Goal: Task Accomplishment & Management: Use online tool/utility

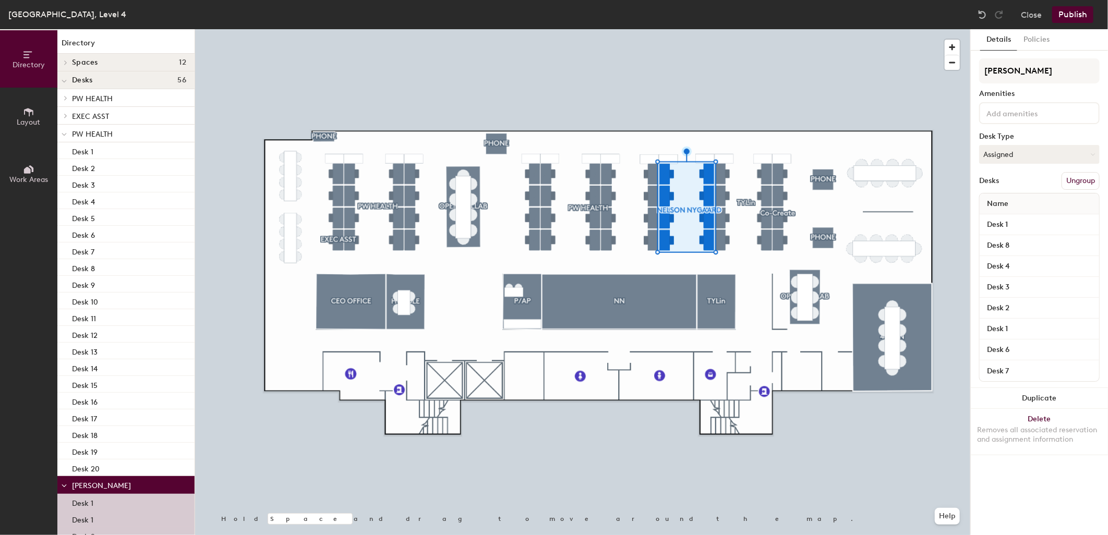
click at [1073, 175] on button "Ungroup" at bounding box center [1081, 181] width 38 height 18
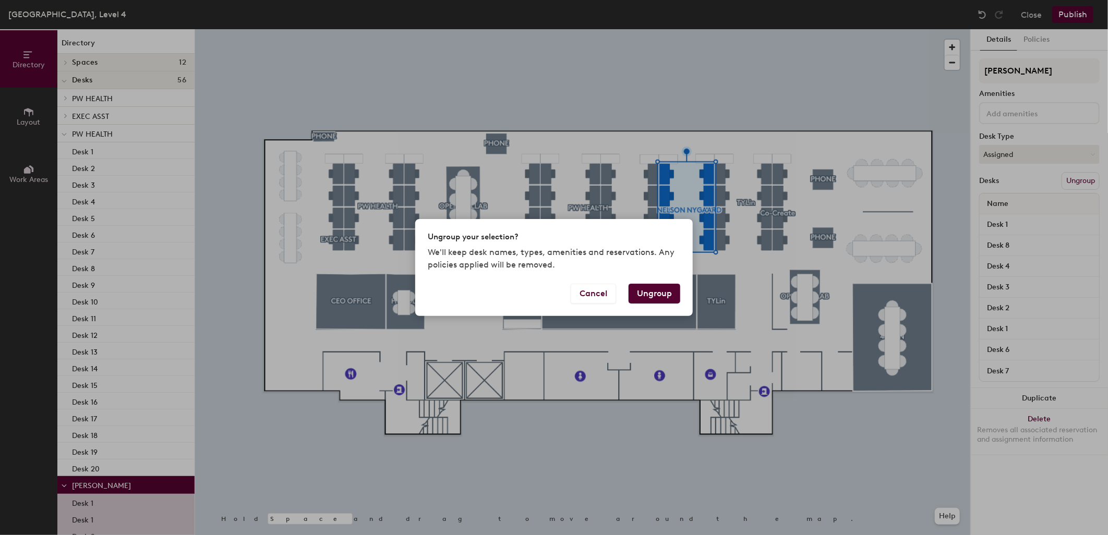
click at [651, 295] on button "Ungroup" at bounding box center [655, 294] width 52 height 20
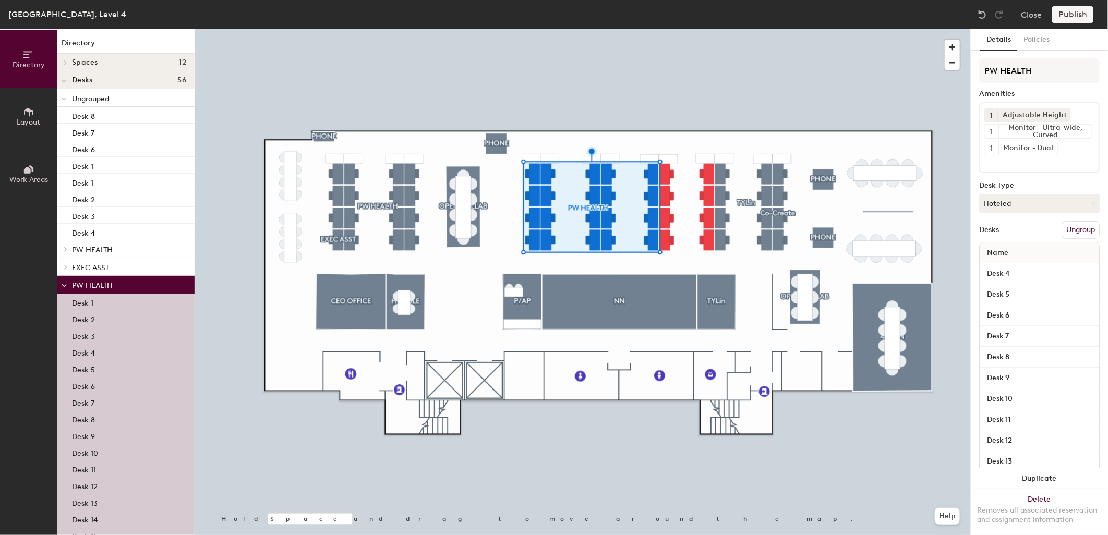
click at [1068, 230] on button "Ungroup" at bounding box center [1081, 230] width 38 height 18
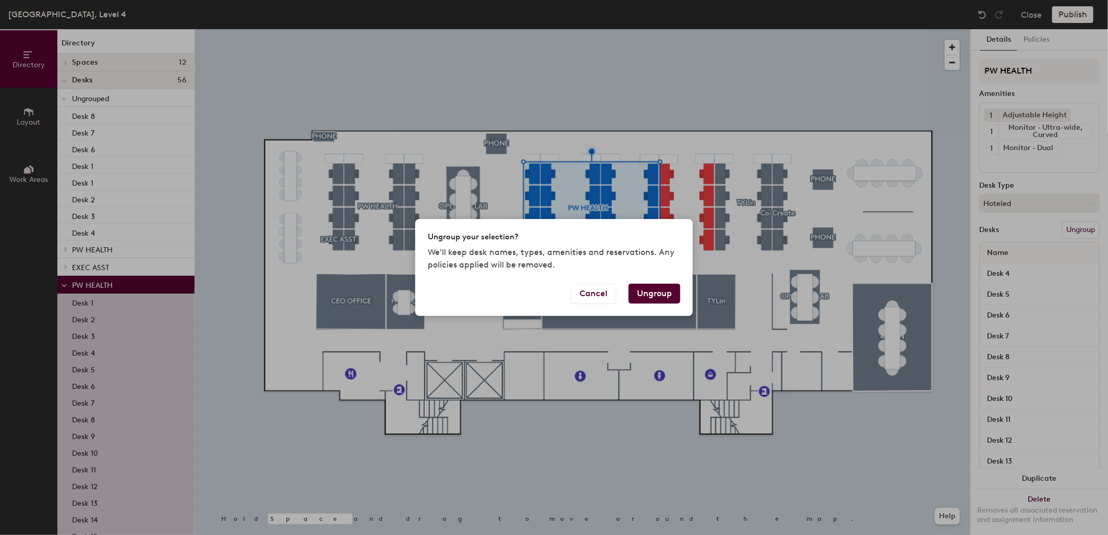
click at [661, 293] on button "Ungroup" at bounding box center [655, 294] width 52 height 20
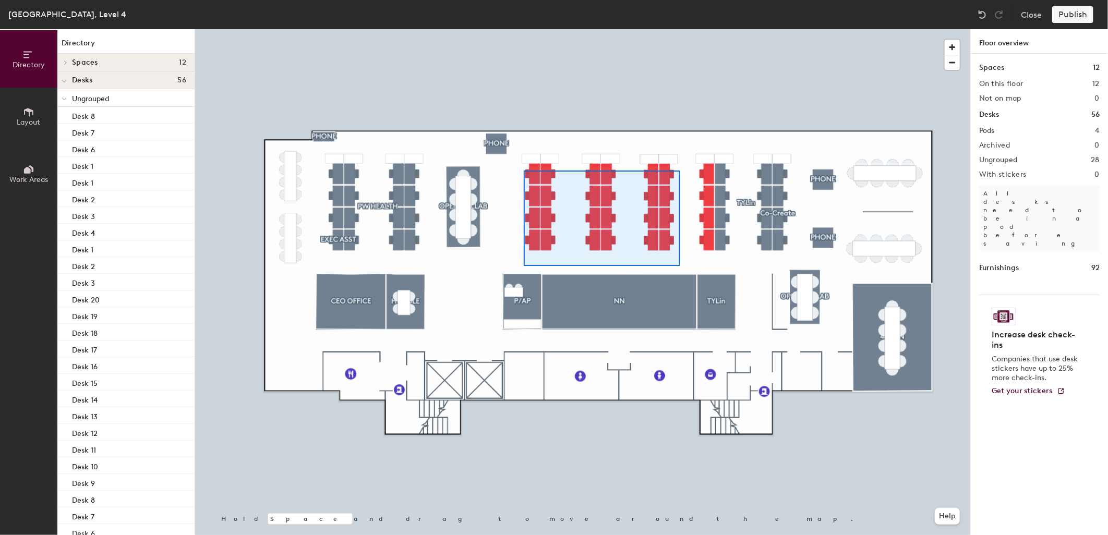
click at [524, 29] on div at bounding box center [582, 29] width 775 height 0
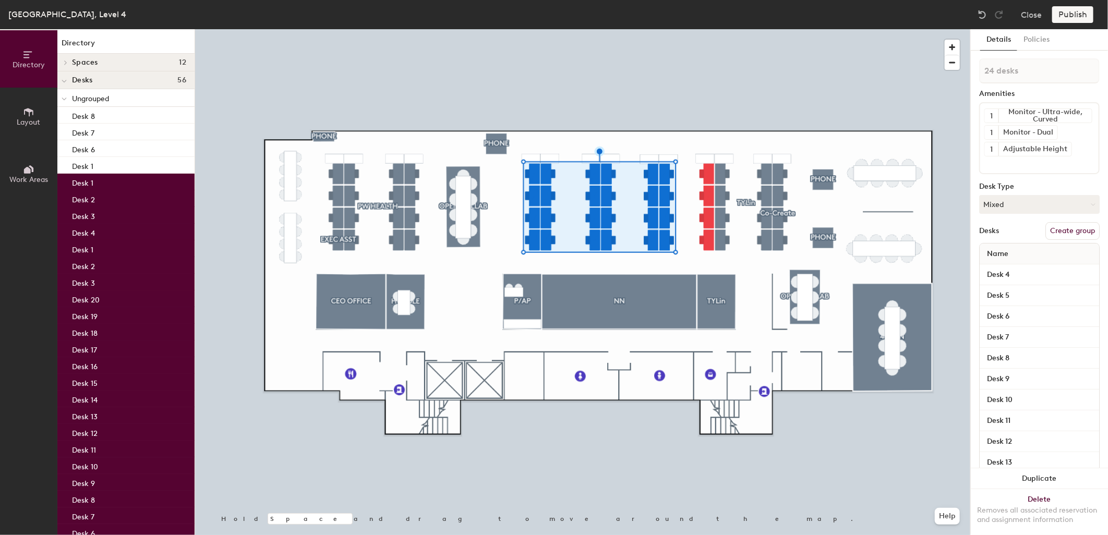
type input "25 desks"
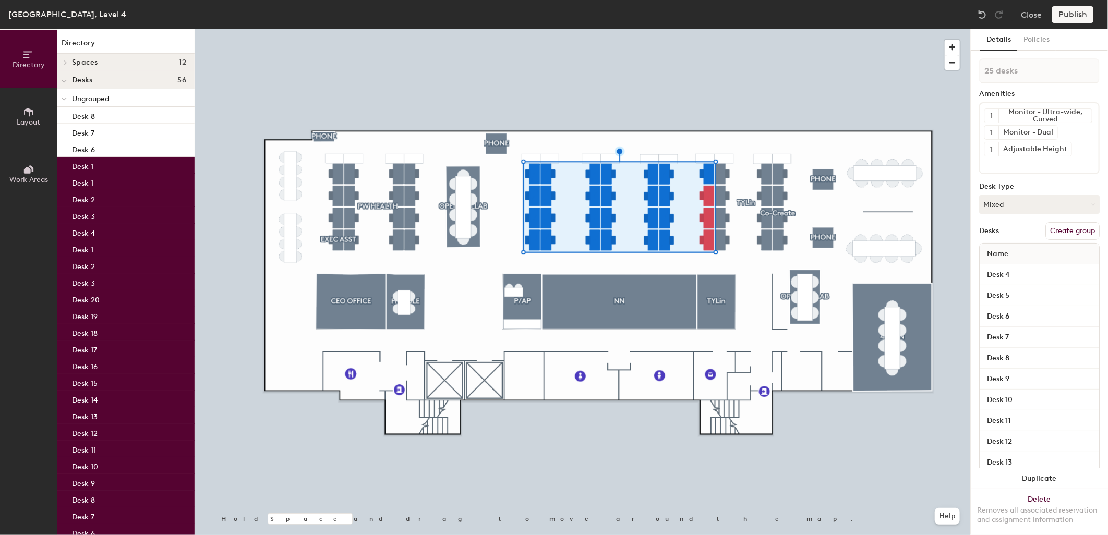
click at [1065, 227] on button "Create group" at bounding box center [1072, 231] width 54 height 18
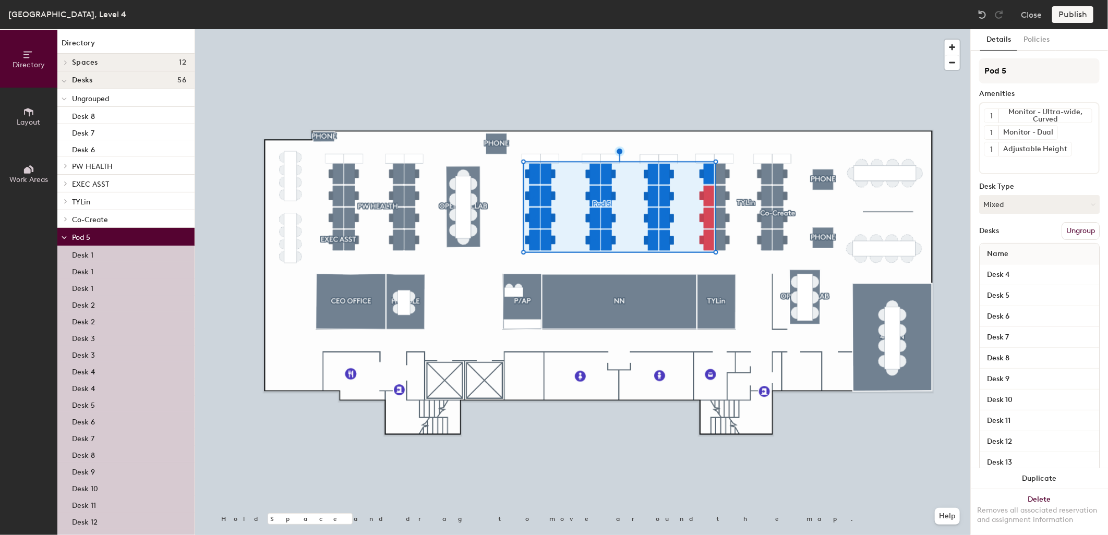
drag, startPoint x: 1010, startPoint y: 74, endPoint x: 978, endPoint y: 72, distance: 31.9
click at [978, 72] on div "Details Policies Pod 5 Amenities 1 Monitor - Ultra-wide, Curved 1 Monitor - Dua…" at bounding box center [1039, 282] width 137 height 506
click at [996, 71] on input "PWHEALTH" at bounding box center [1039, 70] width 121 height 25
type input "PW HEALTH"
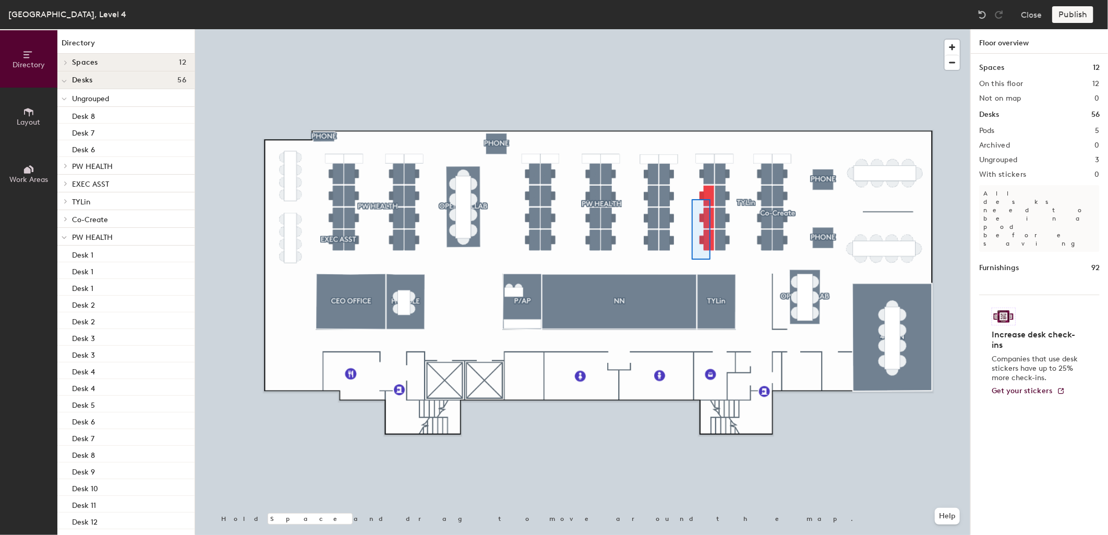
click at [692, 29] on div at bounding box center [582, 29] width 775 height 0
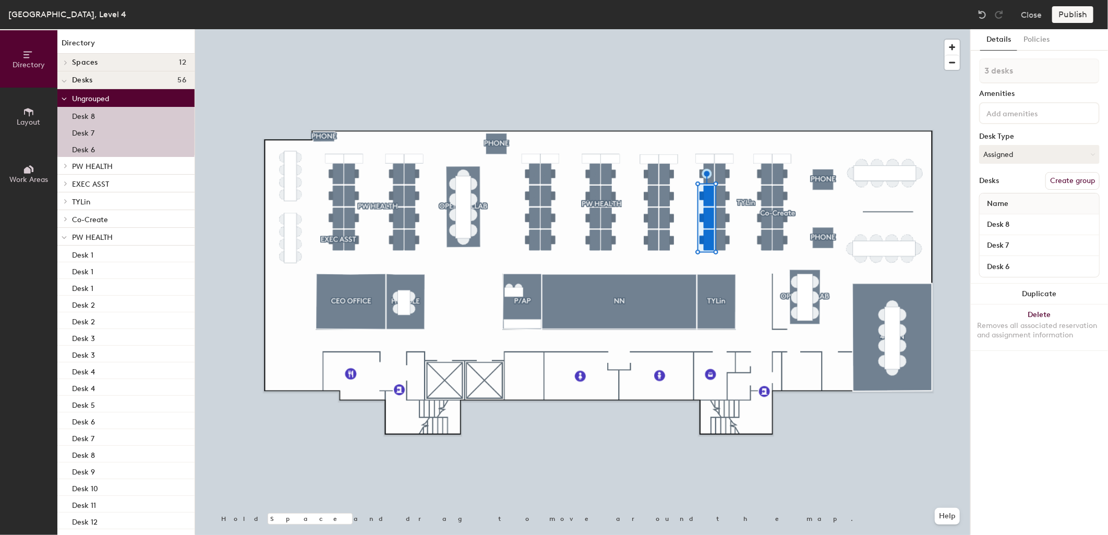
click at [1061, 177] on button "Create group" at bounding box center [1072, 181] width 54 height 18
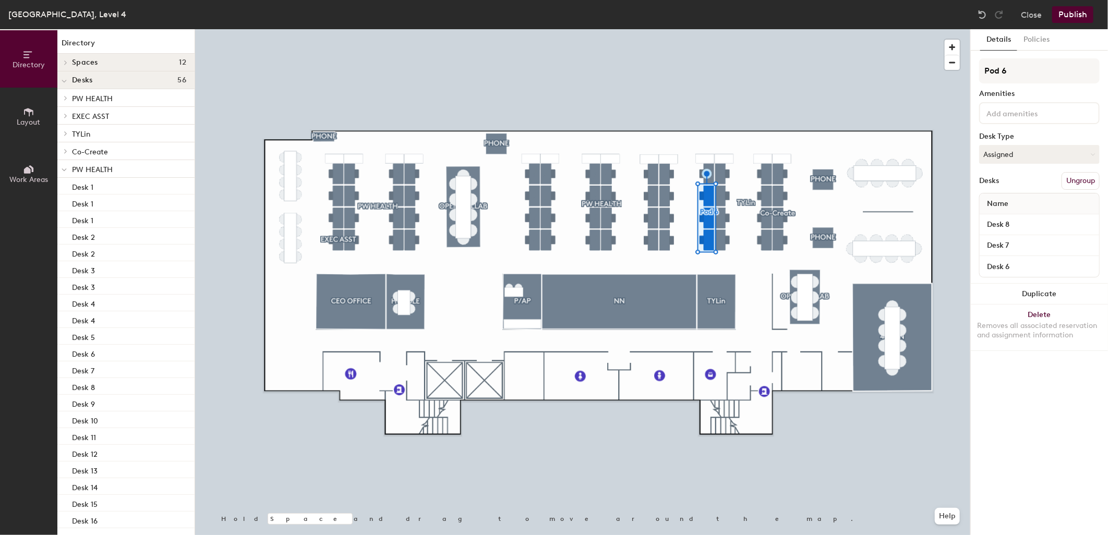
drag, startPoint x: 1018, startPoint y: 70, endPoint x: 973, endPoint y: 70, distance: 44.9
click at [973, 70] on div "Details Policies Pod 6 Amenities Desk Type Assigned Desks Ungroup Name Desk 8 D…" at bounding box center [1039, 282] width 137 height 506
type input "[PERSON_NAME]"
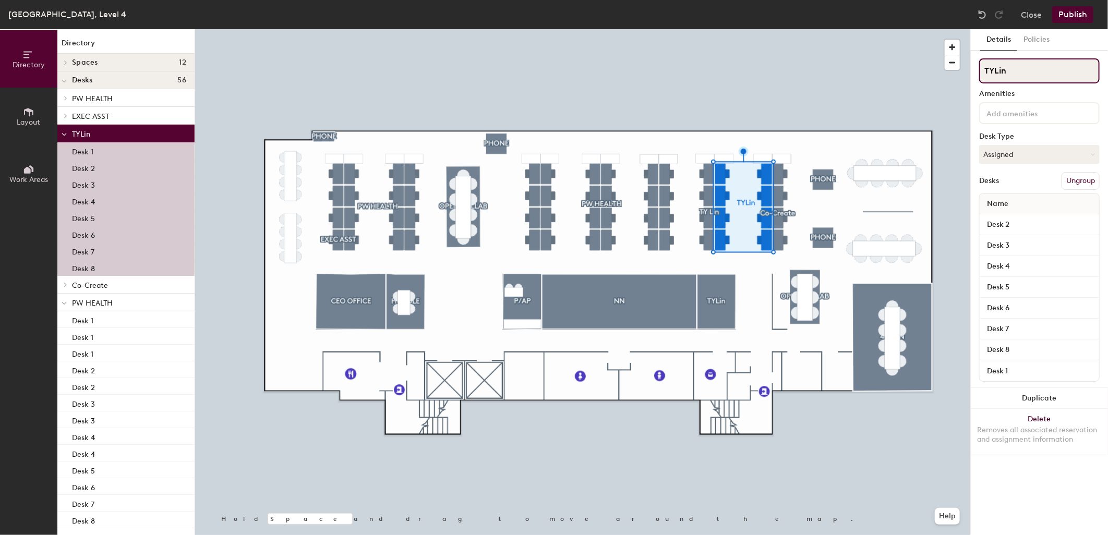
drag, startPoint x: 1010, startPoint y: 66, endPoint x: 986, endPoint y: 69, distance: 24.7
click at [986, 69] on input "TYLin" at bounding box center [1039, 70] width 121 height 25
type input "[PERSON_NAME]"
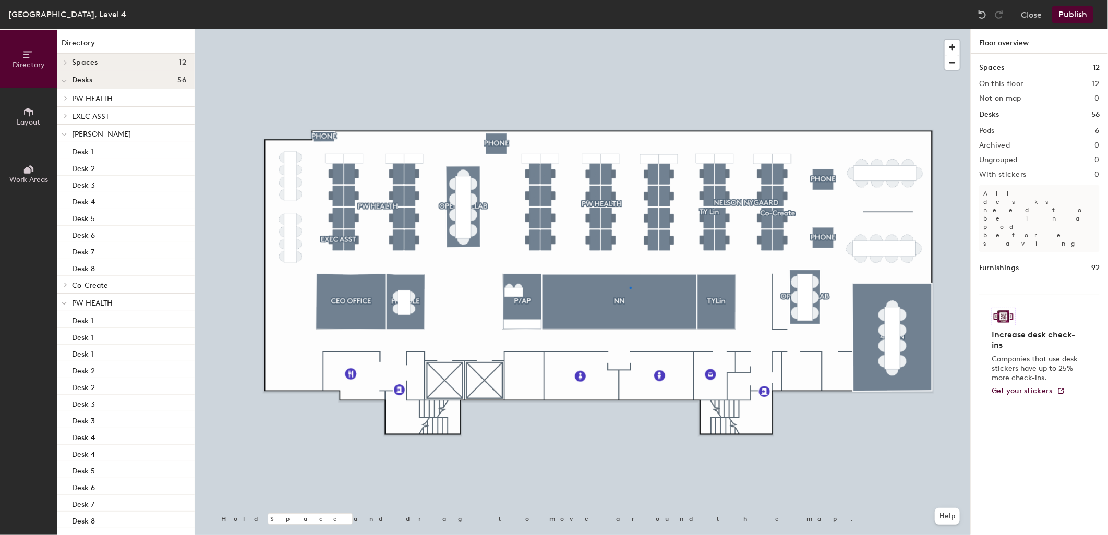
click at [630, 29] on div at bounding box center [582, 29] width 775 height 0
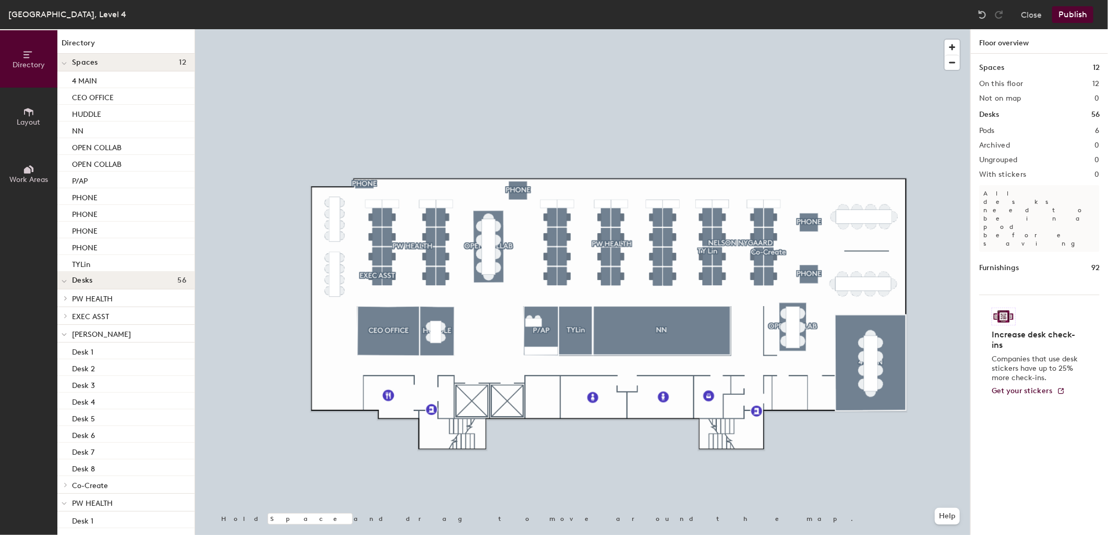
click at [1062, 19] on button "Publish" at bounding box center [1072, 14] width 41 height 17
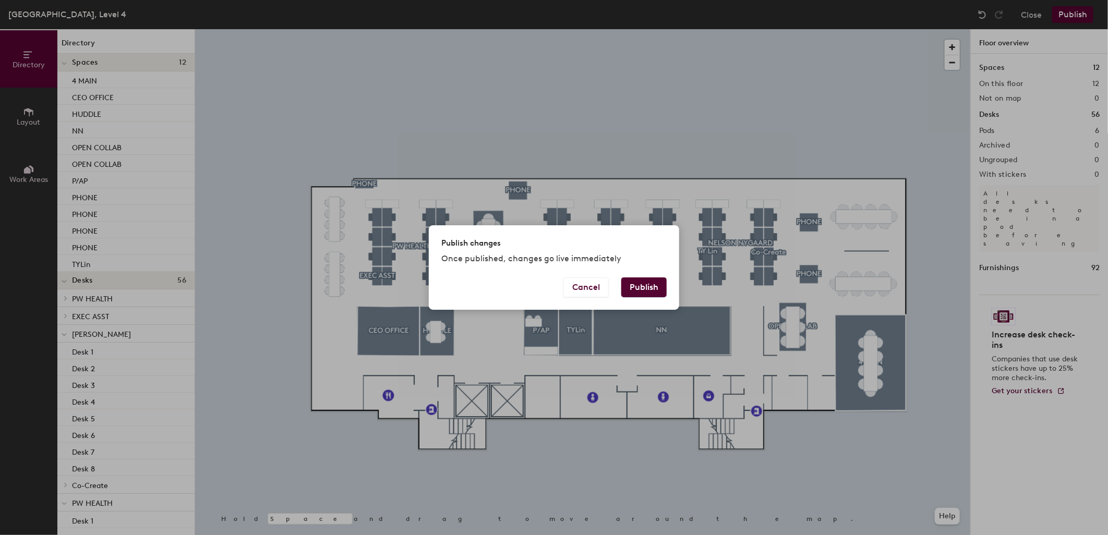
click at [637, 286] on button "Publish" at bounding box center [643, 288] width 45 height 20
